Goal: Information Seeking & Learning: Compare options

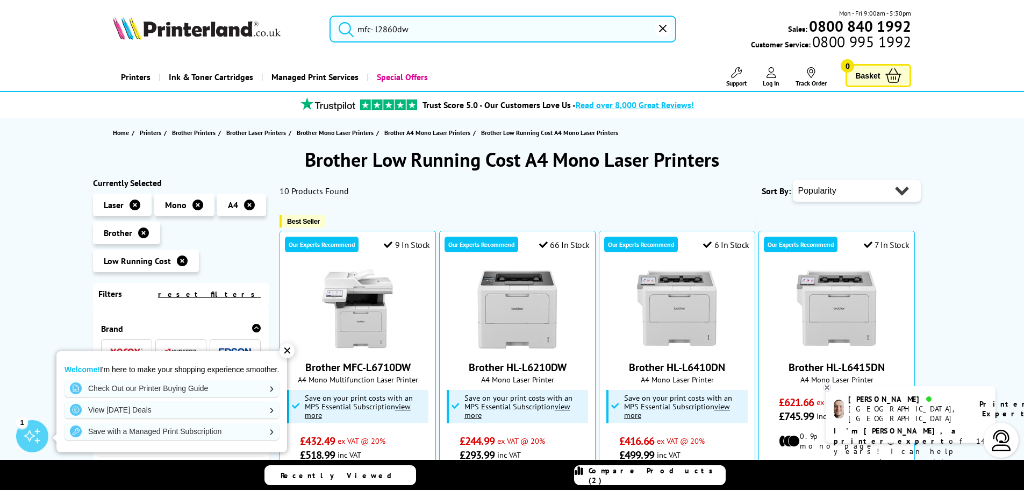
click at [554, 37] on input "mfc- l2860dw" at bounding box center [502, 29] width 347 height 27
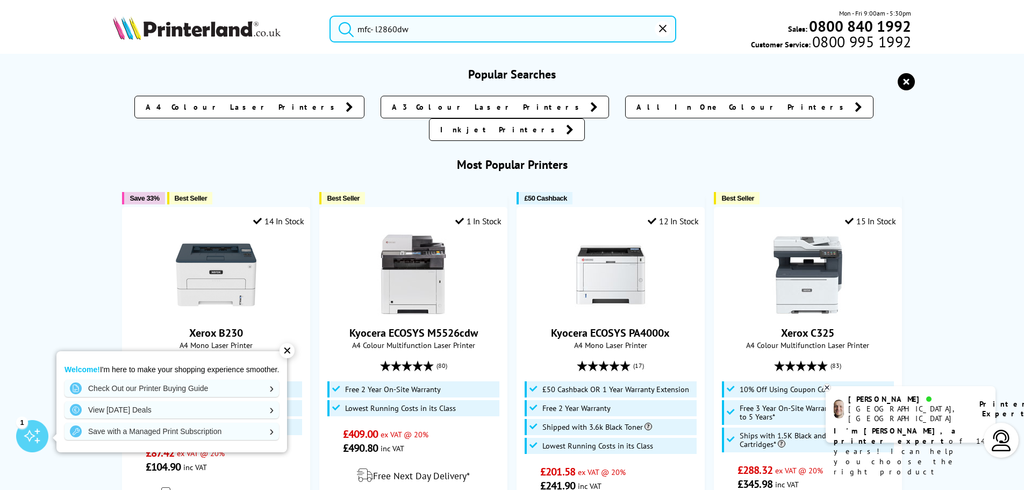
click at [416, 34] on input "mfc- l2860dw" at bounding box center [502, 29] width 347 height 27
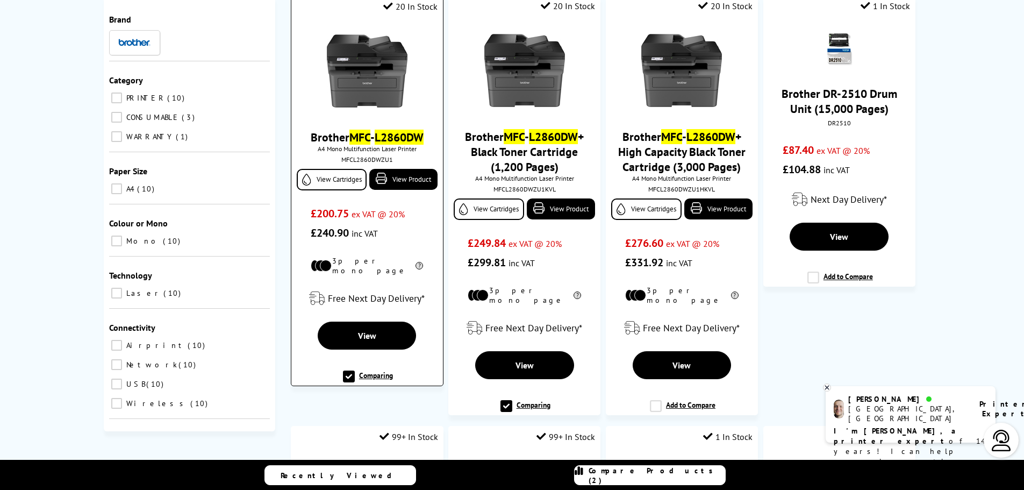
scroll to position [143, 0]
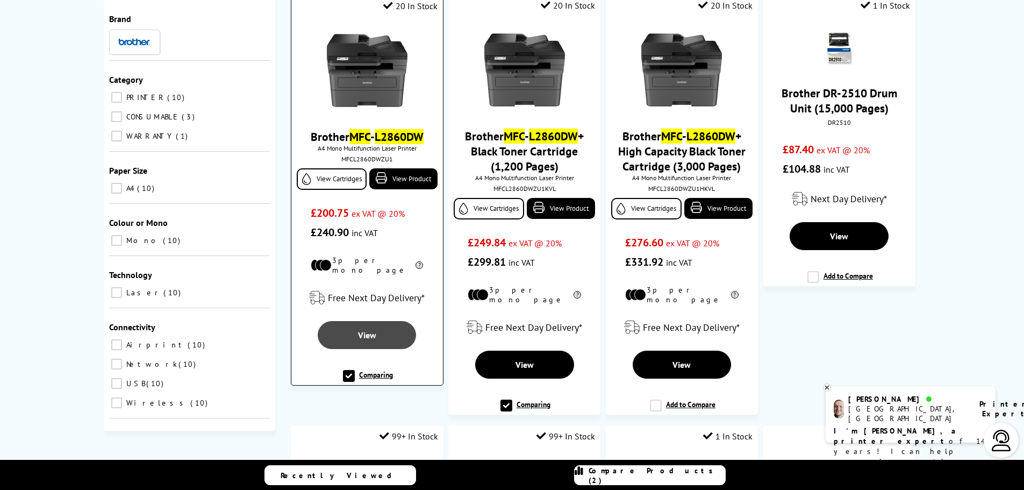
type input "mfc- l2860dw"
click at [386, 325] on link "View" at bounding box center [367, 335] width 98 height 28
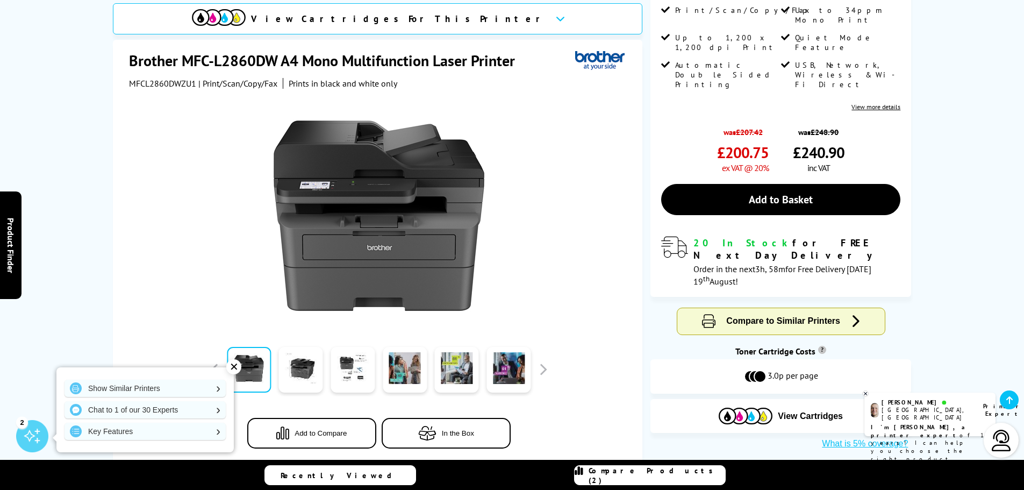
scroll to position [179, 0]
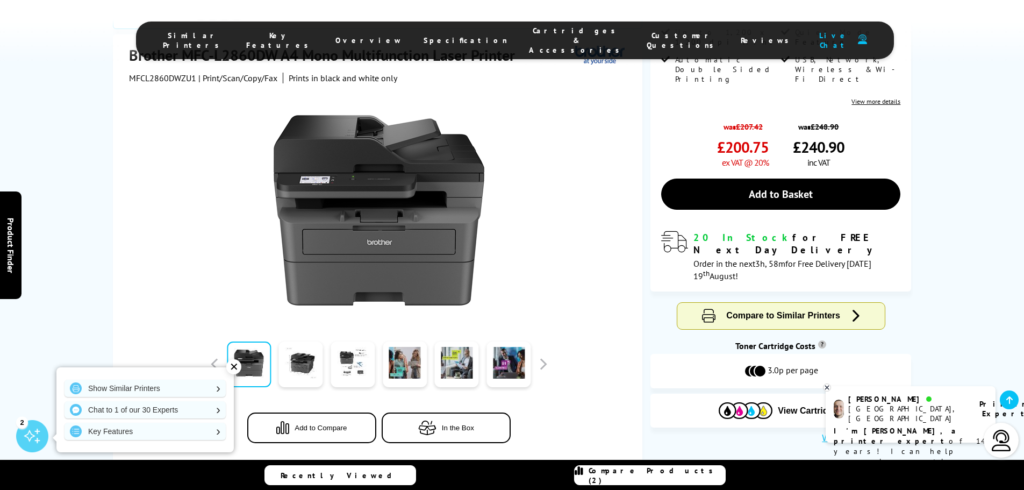
click at [875, 97] on link "View more details" at bounding box center [875, 101] width 49 height 8
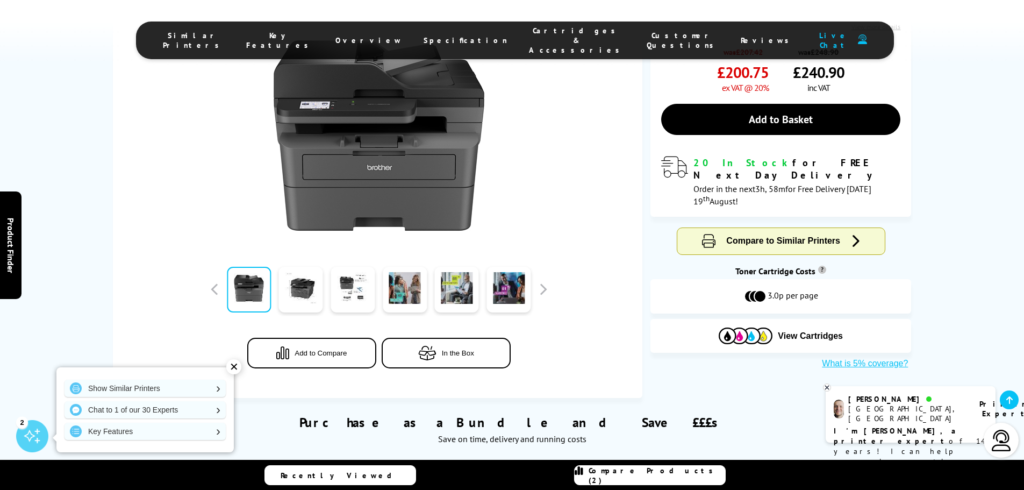
scroll to position [269, 0]
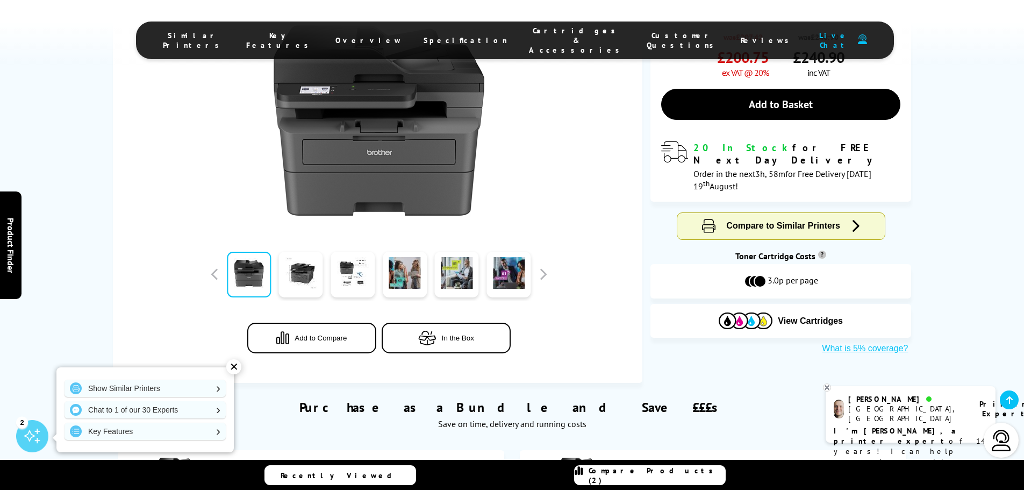
click at [315, 339] on span "Add to Compare" at bounding box center [321, 338] width 52 height 8
click at [651, 472] on div "Close dialog Sign-up for Exclusive Discounts Subscribe to our newsletter and ge…" at bounding box center [512, 245] width 1024 height 490
click at [654, 475] on span "Compare Products (2)" at bounding box center [656, 474] width 137 height 19
click at [631, 477] on span "Compare Products (2)" at bounding box center [656, 474] width 137 height 19
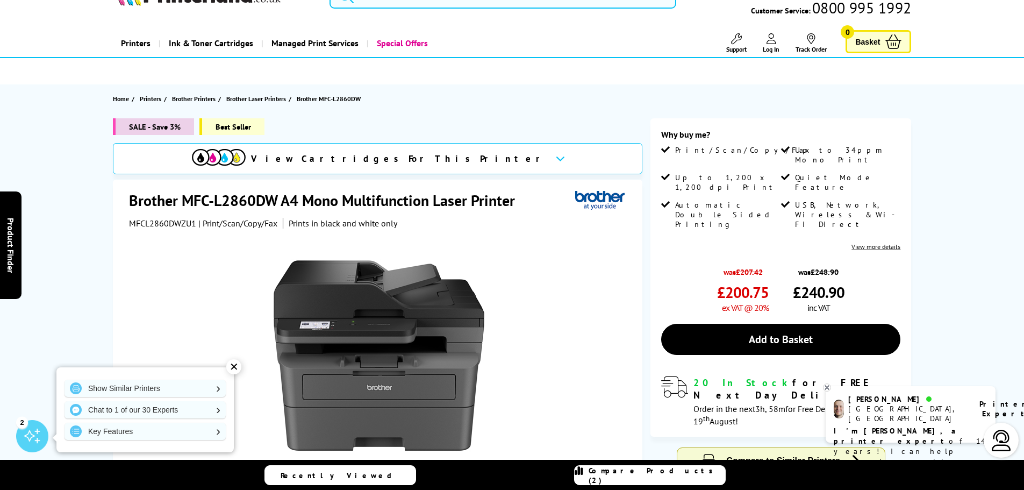
scroll to position [0, 0]
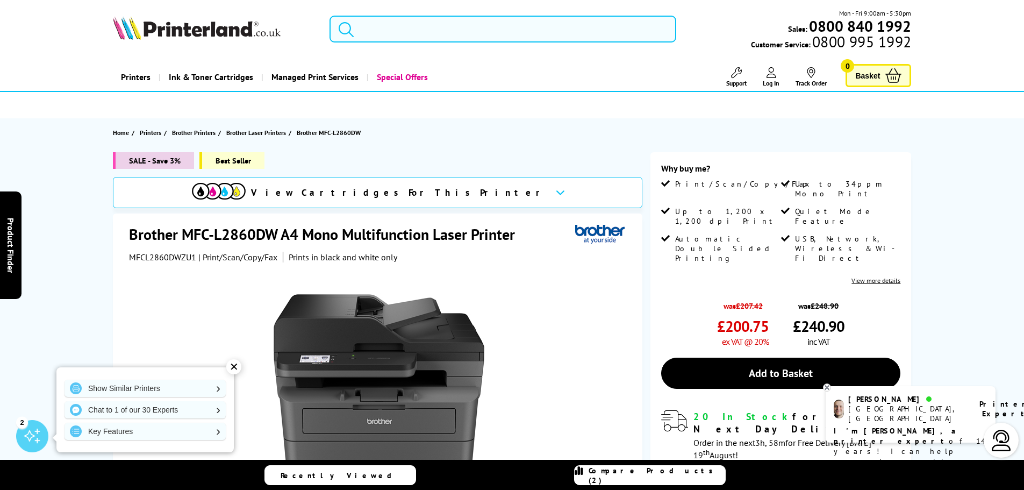
click at [464, 31] on input "search" at bounding box center [502, 29] width 347 height 27
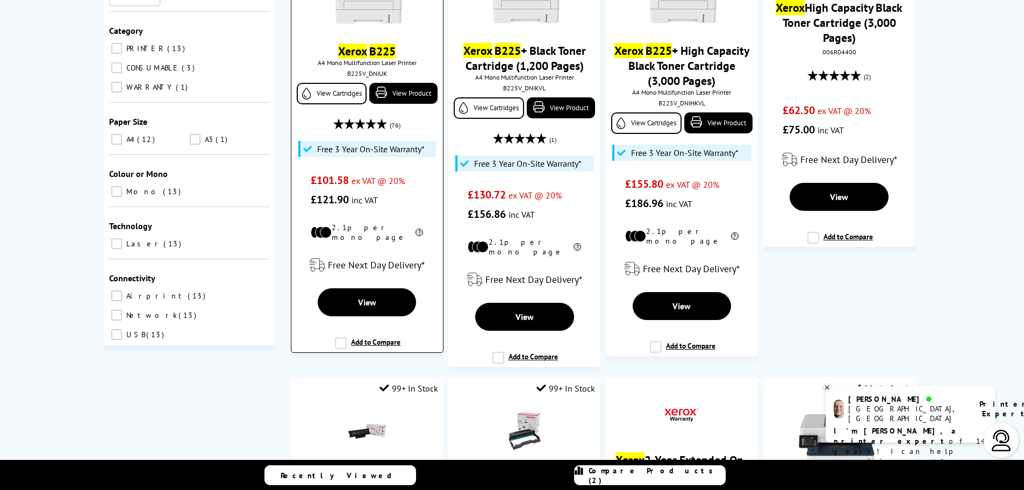
scroll to position [197, 0]
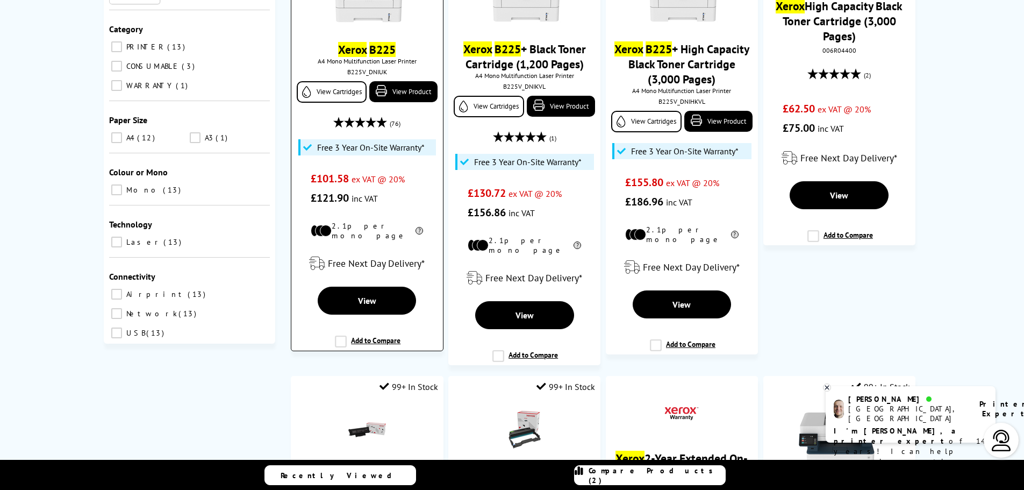
type input "xerox b225"
click at [340, 336] on label "Add to Compare" at bounding box center [368, 345] width 66 height 20
click at [0, 0] on input "Add to Compare" at bounding box center [0, 0] width 0 height 0
click at [343, 335] on label "Add to Compare" at bounding box center [368, 345] width 66 height 20
click at [0, 0] on input "Add to Compare" at bounding box center [0, 0] width 0 height 0
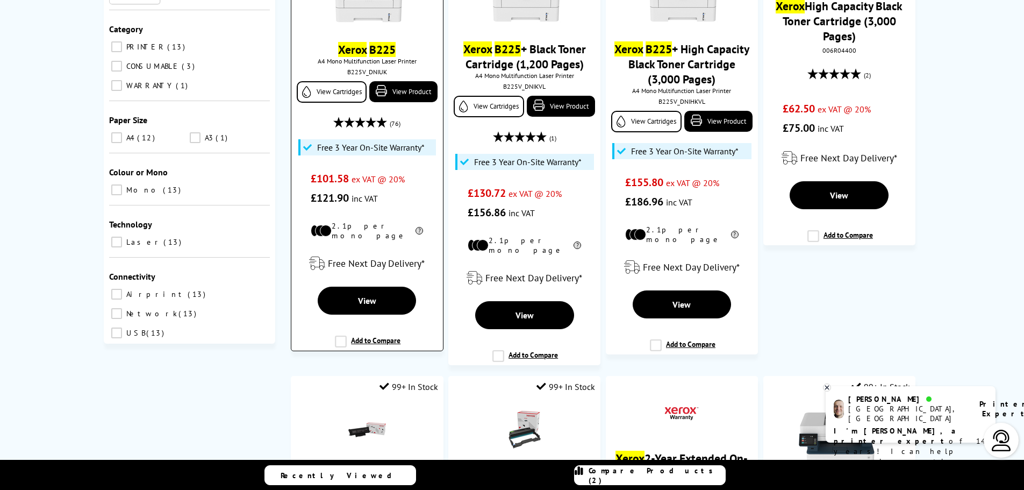
click at [375, 335] on label "Add to Compare" at bounding box center [368, 345] width 66 height 20
click at [0, 0] on input "Add to Compare" at bounding box center [0, 0] width 0 height 0
click at [384, 335] on label "Add to Compare" at bounding box center [368, 345] width 66 height 20
click at [0, 0] on input "Add to Compare" at bounding box center [0, 0] width 0 height 0
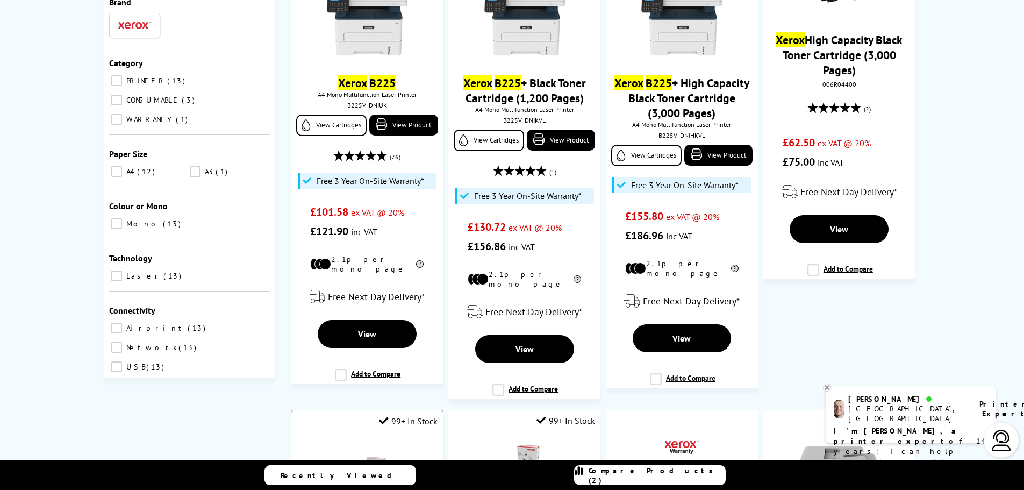
scroll to position [161, 0]
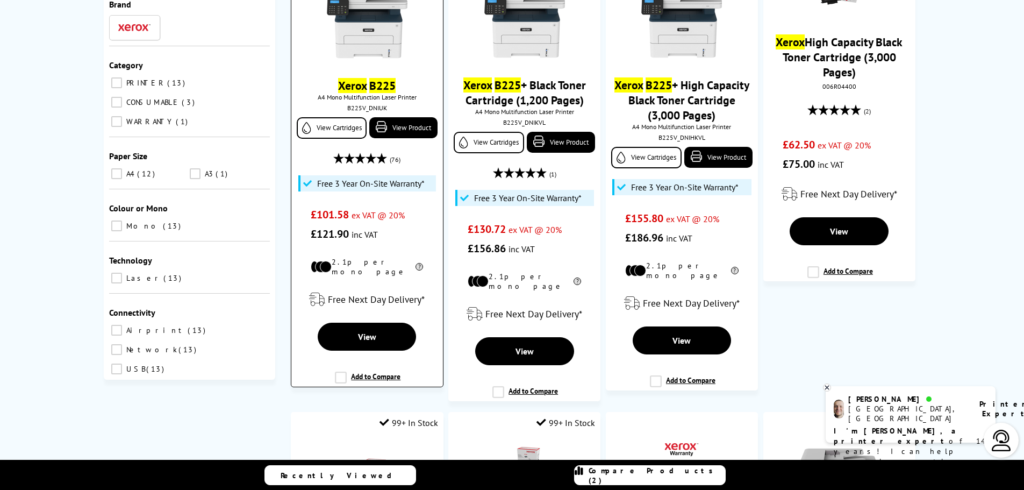
click at [391, 371] on label "Add to Compare" at bounding box center [368, 381] width 66 height 20
click at [0, 0] on input "Add to Compare" at bounding box center [0, 0] width 0 height 0
click at [372, 371] on label "Add to Compare" at bounding box center [368, 381] width 66 height 20
click at [0, 0] on input "Add to Compare" at bounding box center [0, 0] width 0 height 0
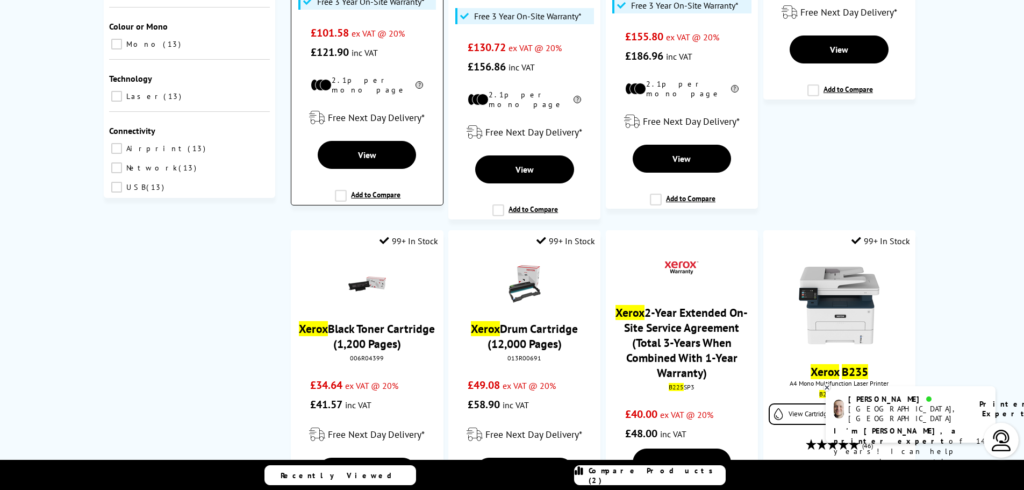
scroll to position [358, 0]
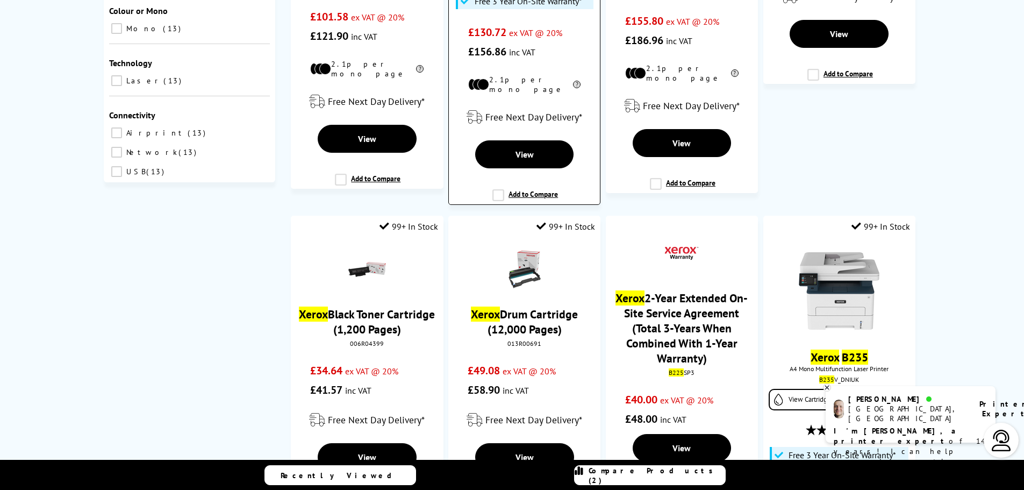
click at [535, 189] on label "Add to Compare" at bounding box center [525, 199] width 66 height 20
click at [0, 0] on input "Add to Compare" at bounding box center [0, 0] width 0 height 0
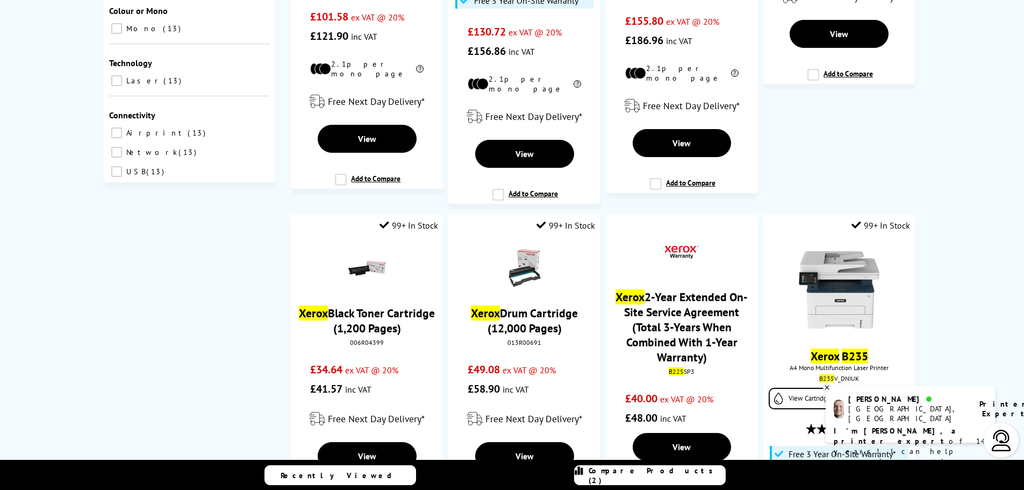
click at [650, 476] on span "Compare Products (2)" at bounding box center [656, 474] width 137 height 19
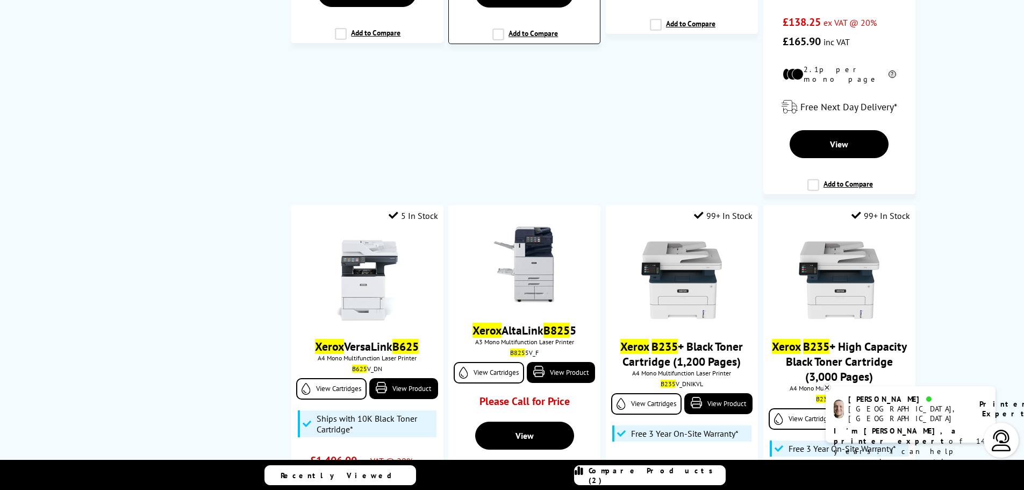
scroll to position [896, 0]
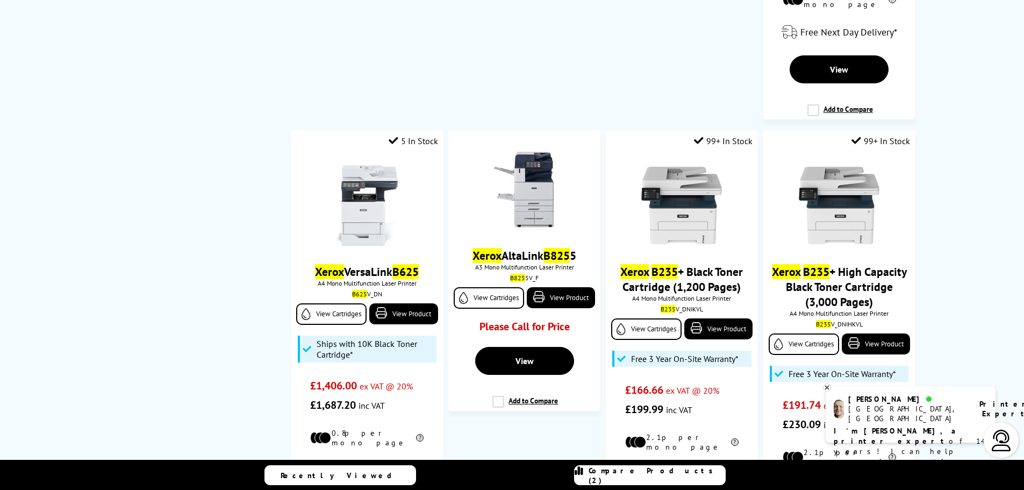
click at [632, 472] on span "Compare Products (2)" at bounding box center [656, 474] width 137 height 19
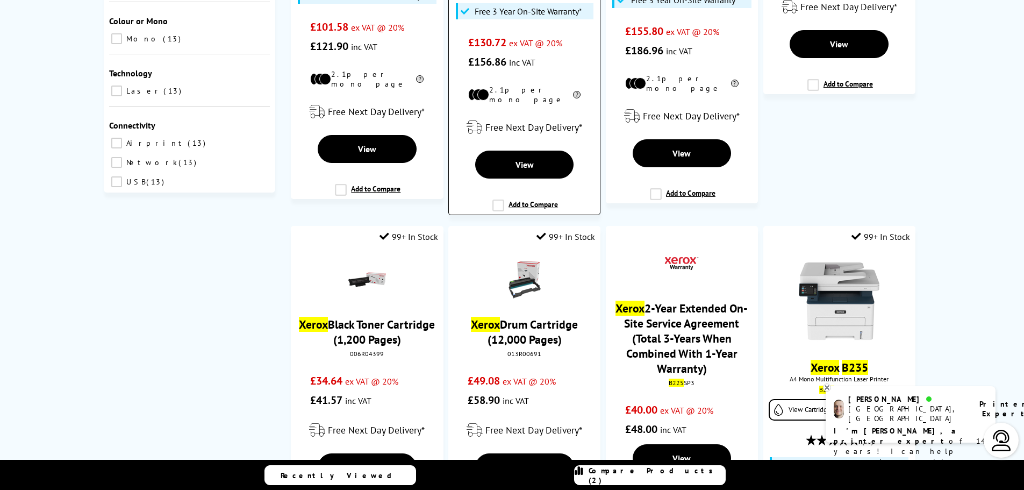
scroll to position [358, 0]
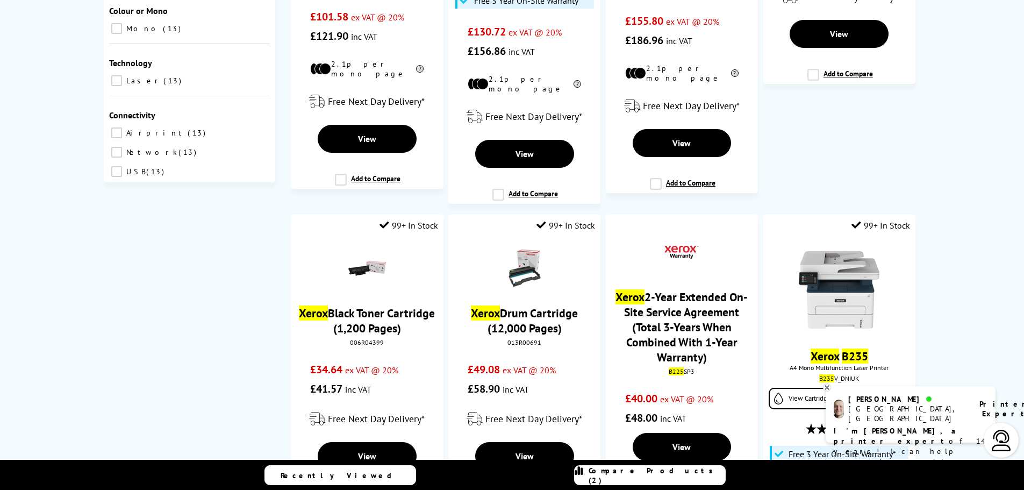
click at [676, 476] on span "Compare Products (2)" at bounding box center [656, 474] width 137 height 19
click at [340, 473] on span "Recently Viewed" at bounding box center [342, 475] width 122 height 10
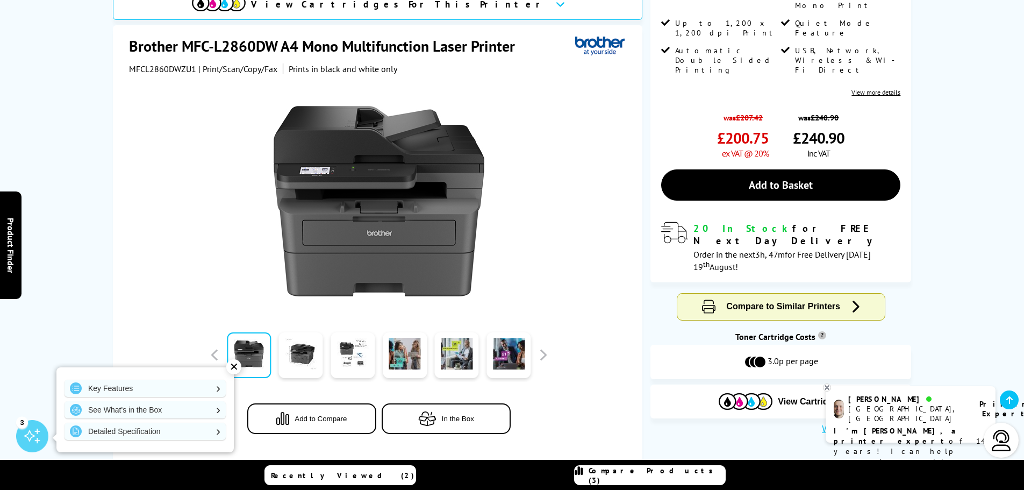
scroll to position [180, 0]
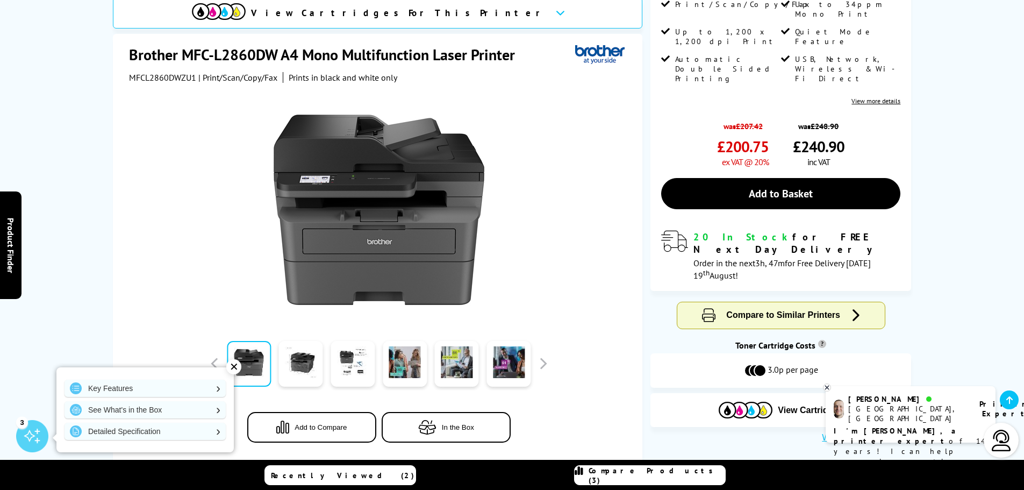
click at [777, 310] on span "Compare to Similar Printers" at bounding box center [783, 314] width 114 height 9
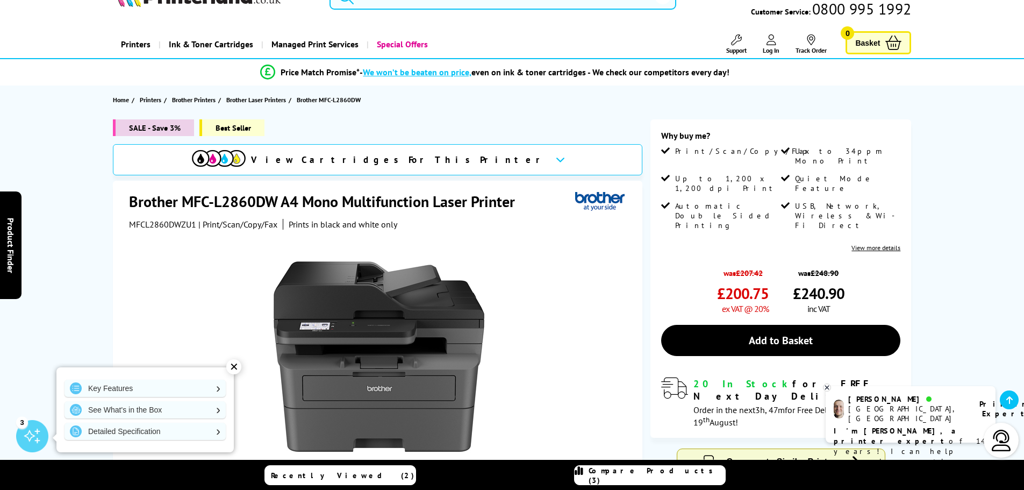
scroll to position [90, 0]
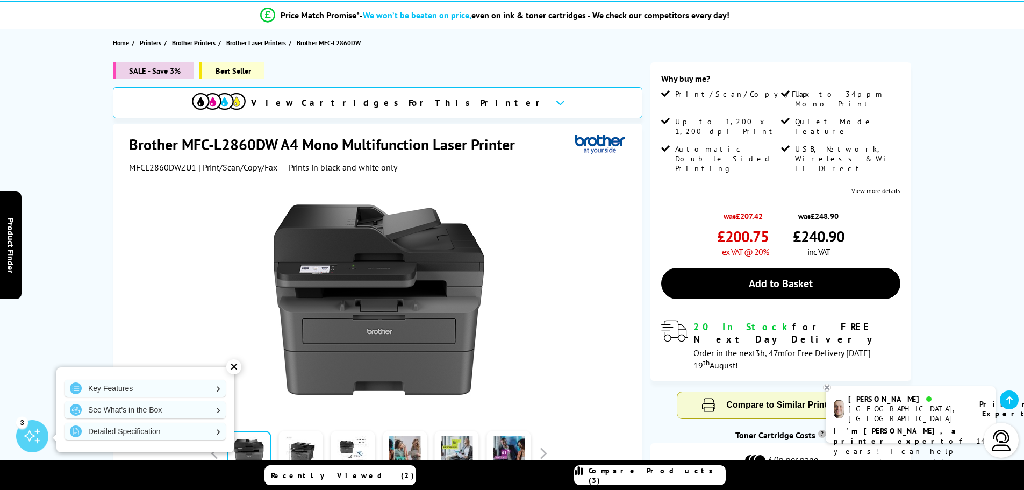
click at [864, 186] on link "View more details" at bounding box center [875, 190] width 49 height 8
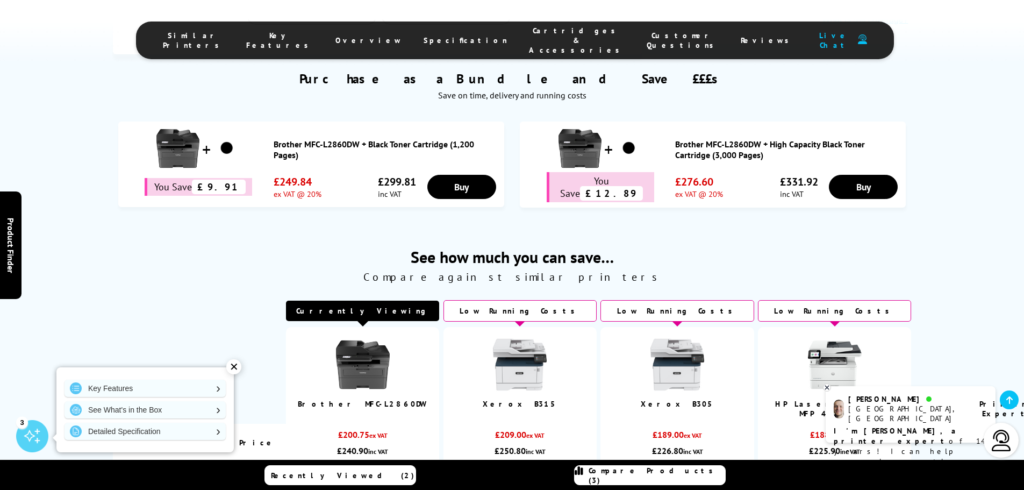
scroll to position [806, 0]
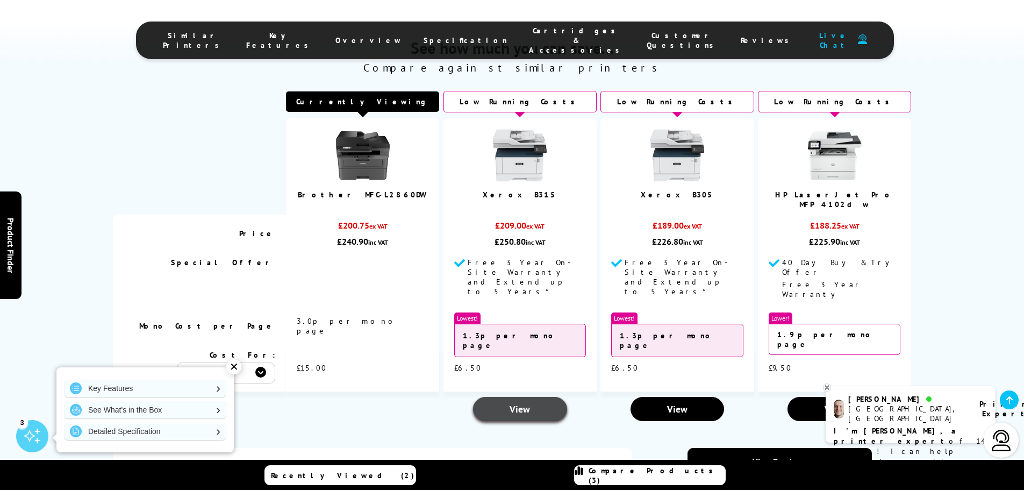
click at [529, 403] on span "View" at bounding box center [519, 409] width 20 height 12
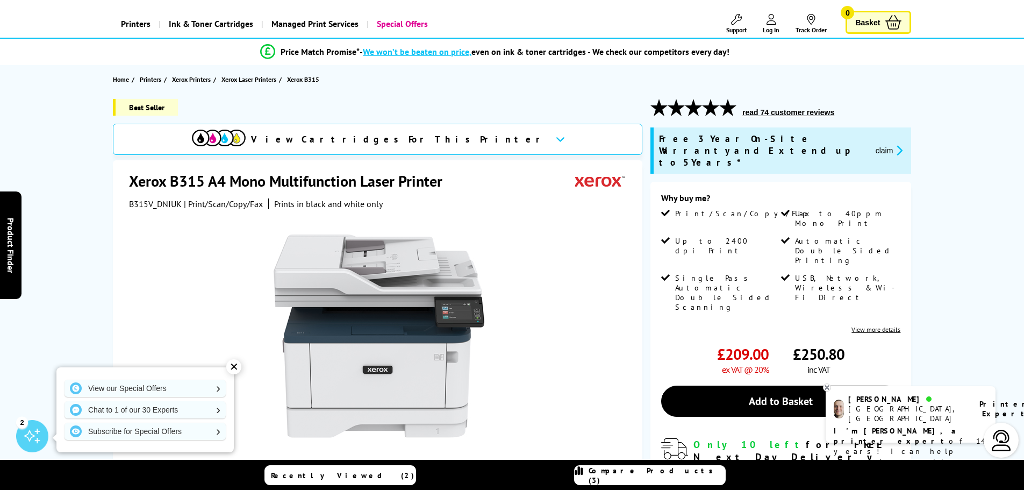
scroll to position [54, 0]
